Goal: Check status: Check status

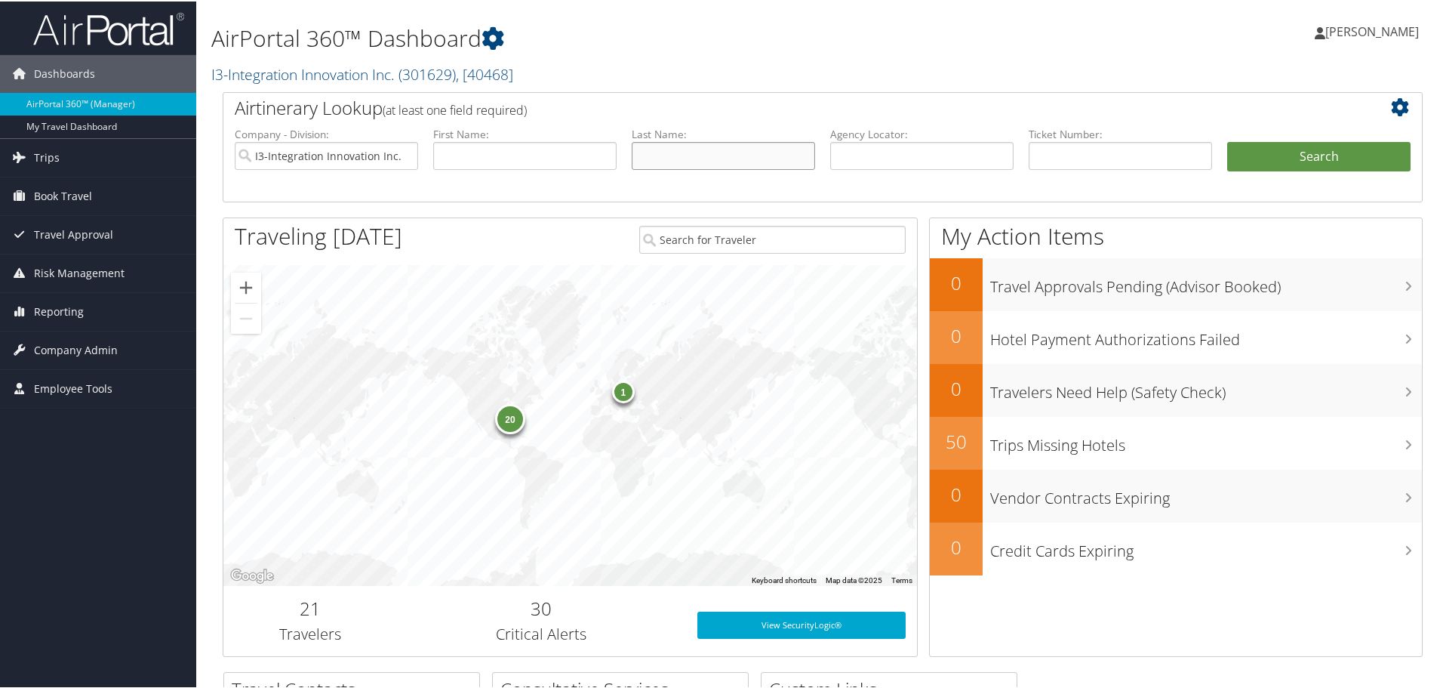
click at [710, 152] on input "text" at bounding box center [723, 154] width 183 height 28
type input "[PERSON_NAME]"
click at [1228, 140] on button "Search" at bounding box center [1319, 155] width 183 height 30
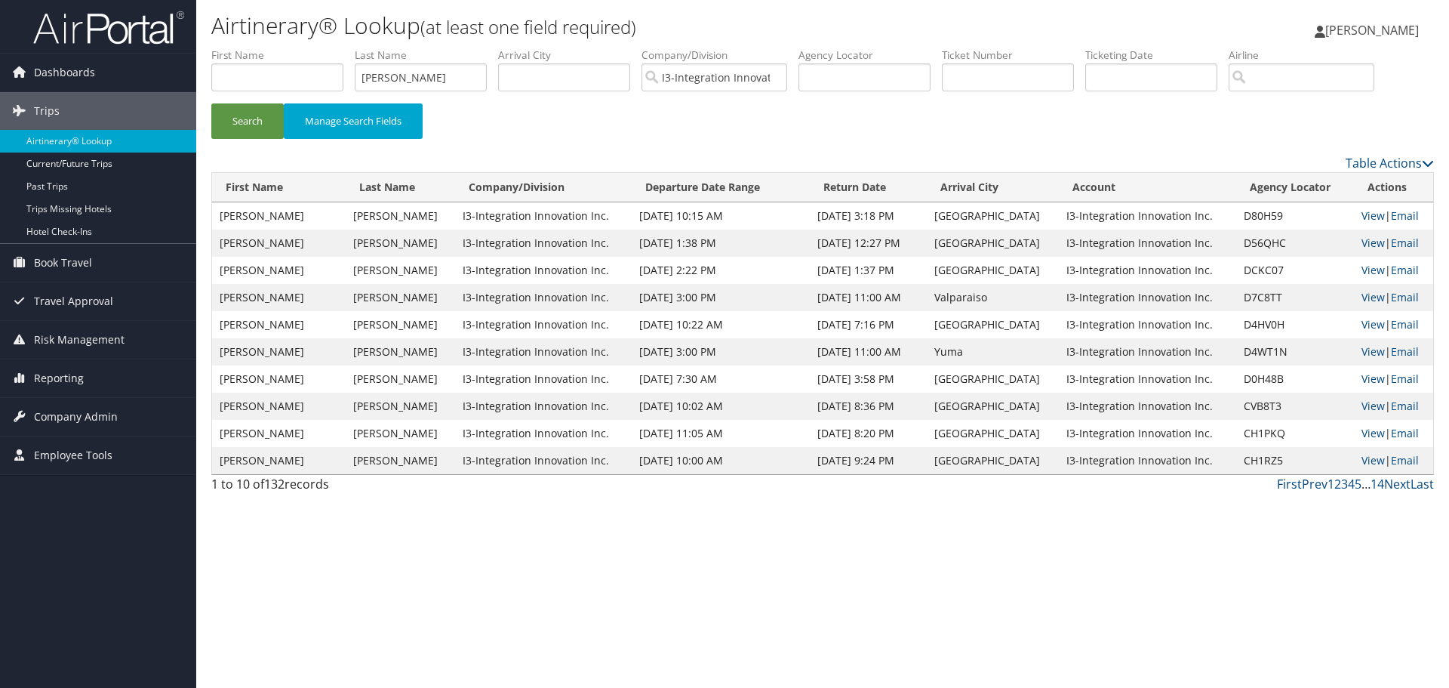
click at [229, 243] on td "DAVID P" at bounding box center [279, 242] width 134 height 27
click at [1367, 245] on link "View" at bounding box center [1373, 243] width 23 height 14
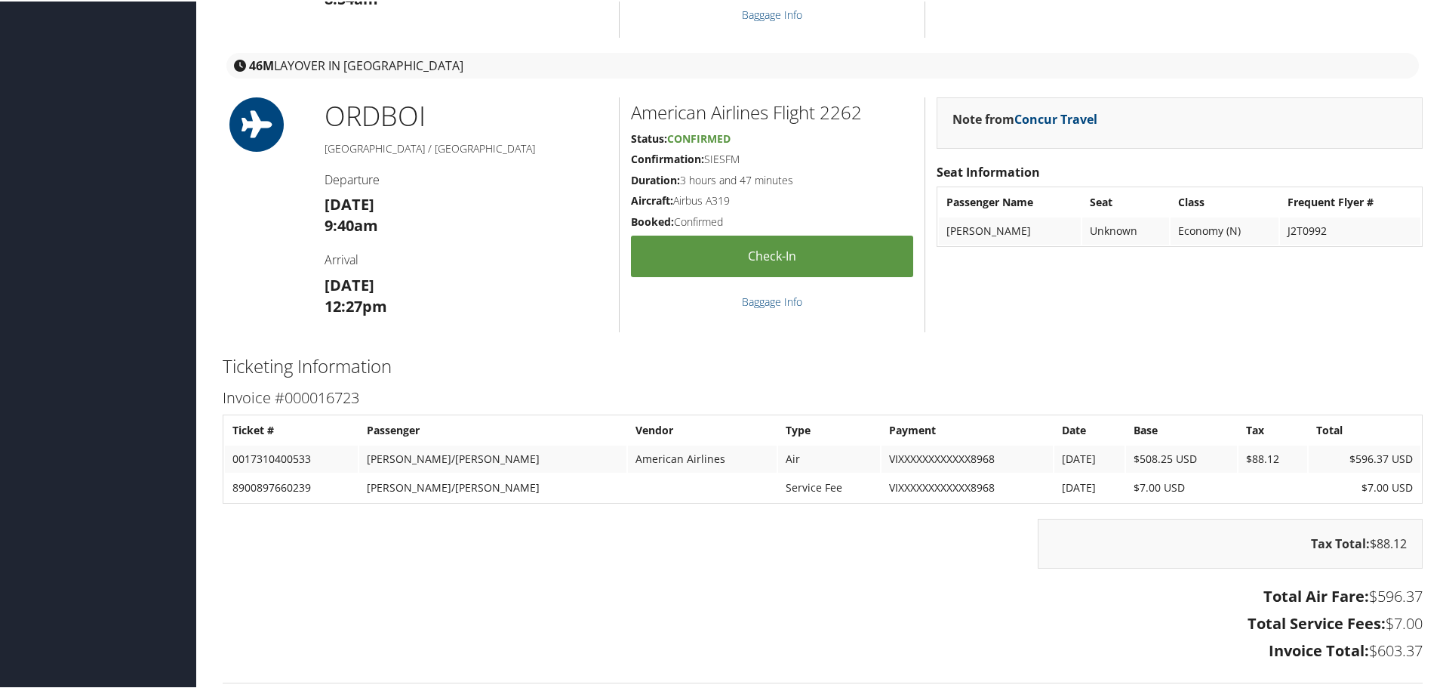
scroll to position [1812, 0]
